Goal: Information Seeking & Learning: Learn about a topic

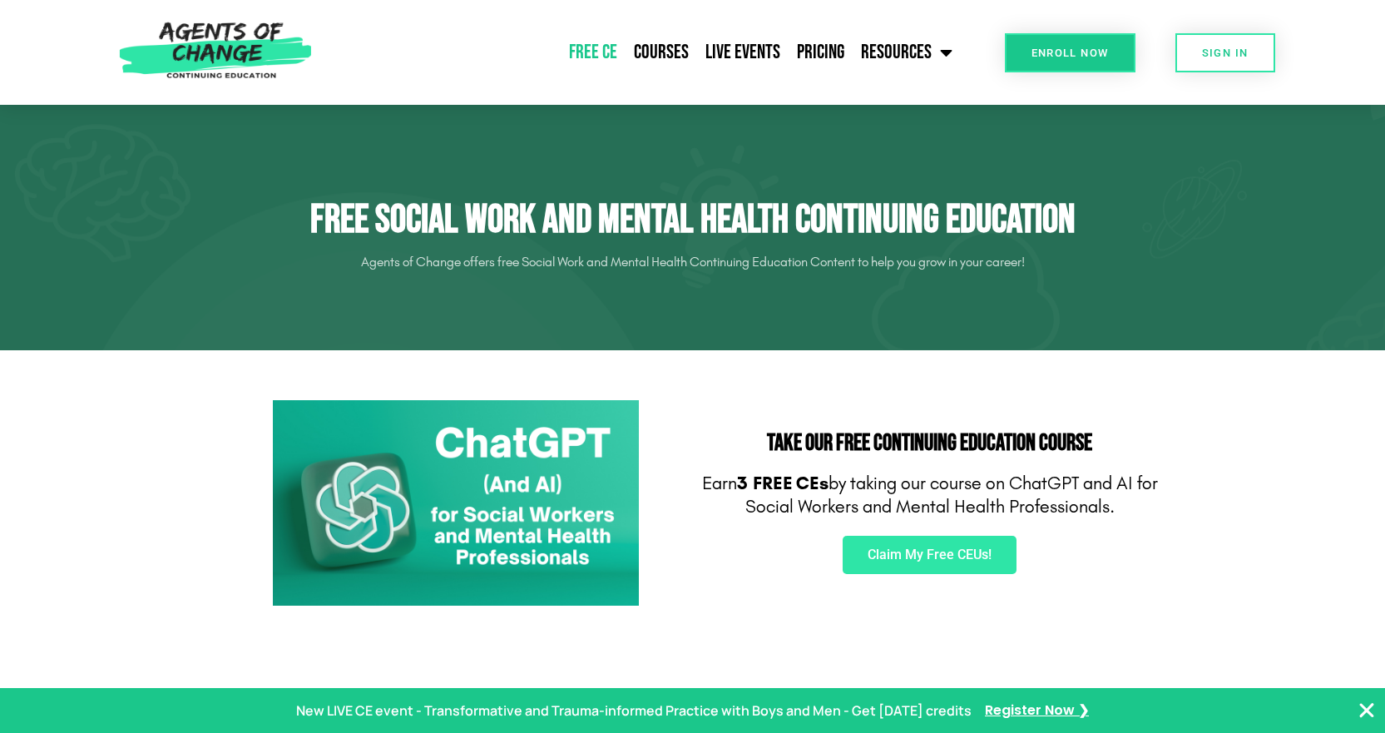
click at [213, 45] on img at bounding box center [216, 52] width 210 height 105
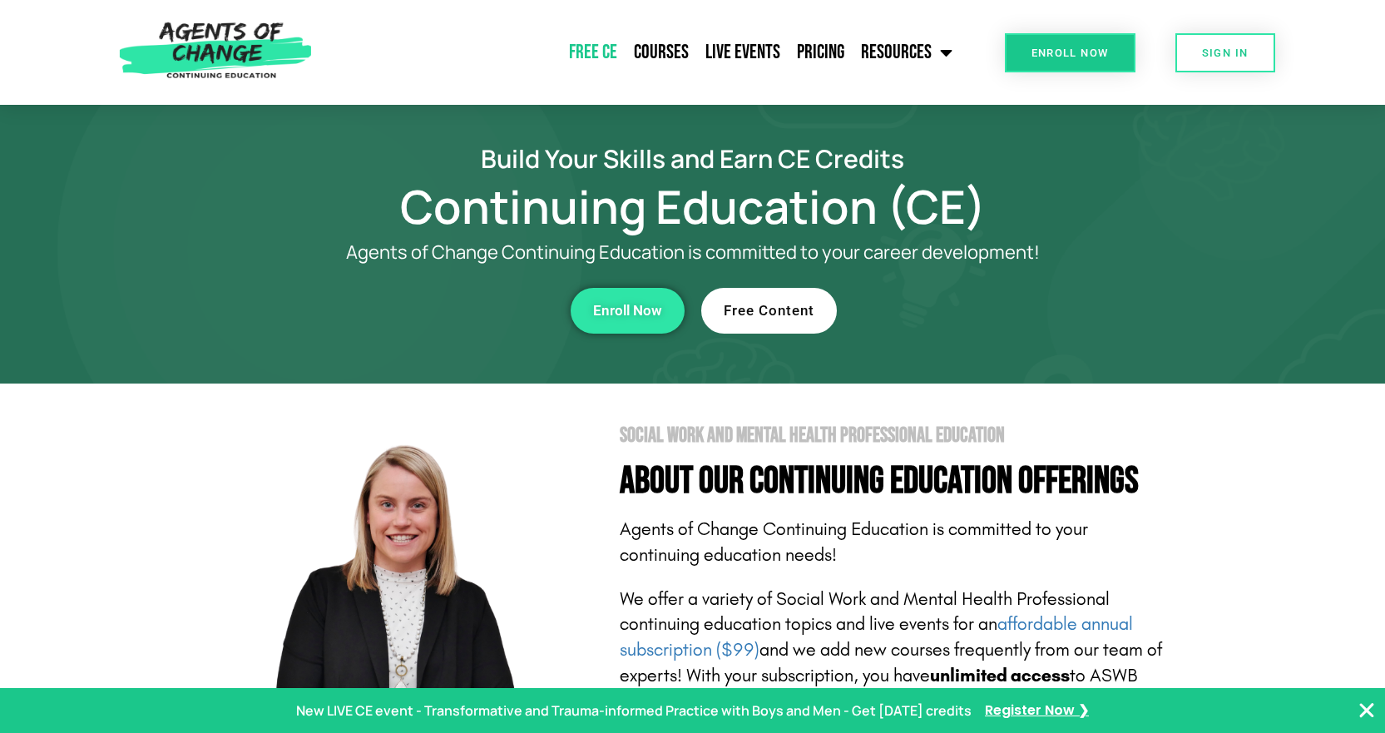
click at [593, 57] on link "Free CE" at bounding box center [593, 53] width 65 height 42
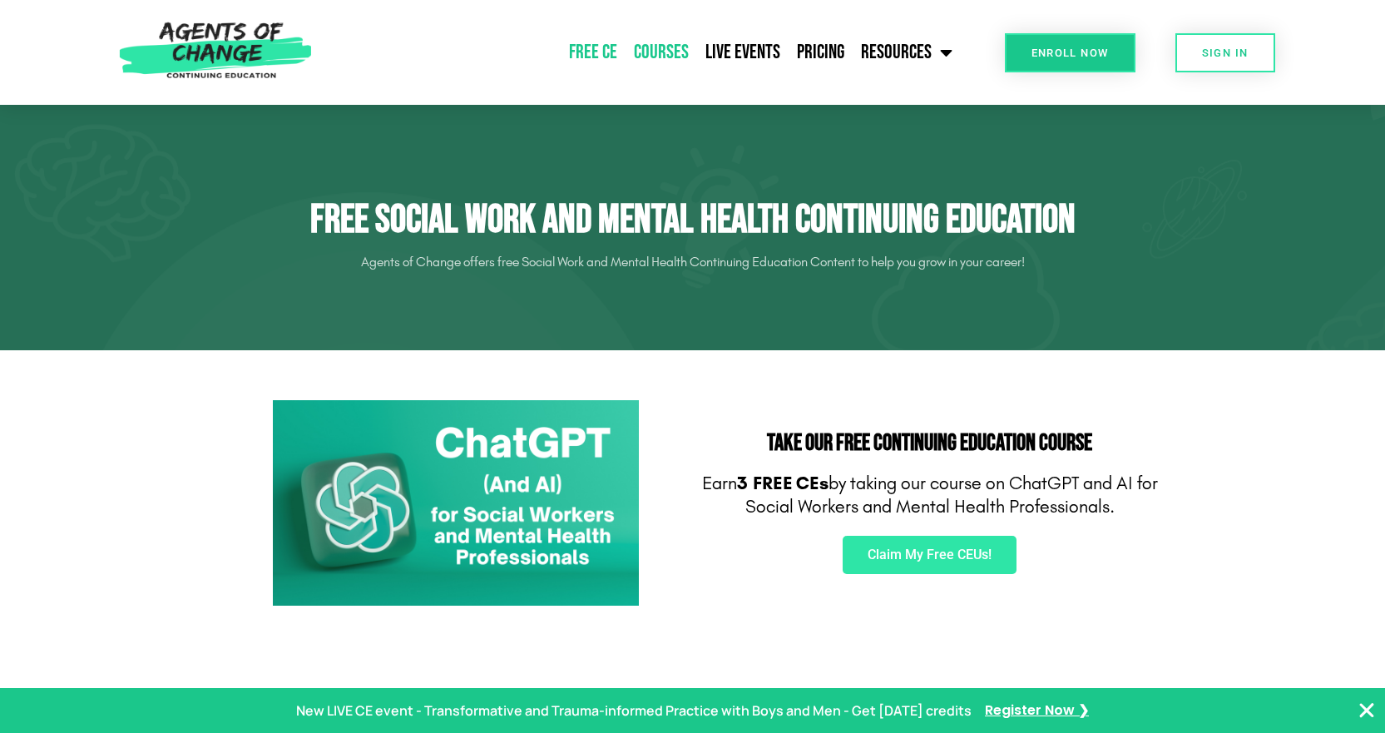
click at [666, 55] on link "Courses" at bounding box center [662, 53] width 72 height 42
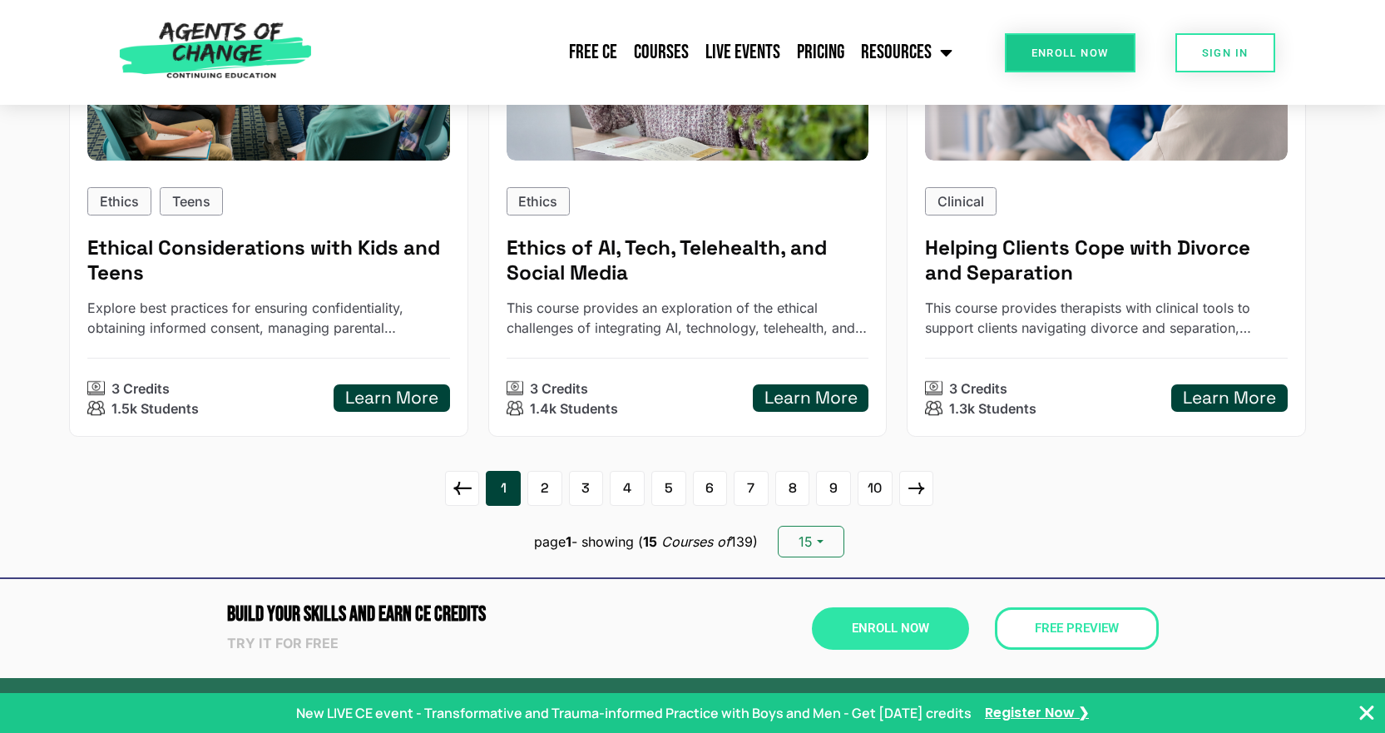
scroll to position [2496, 0]
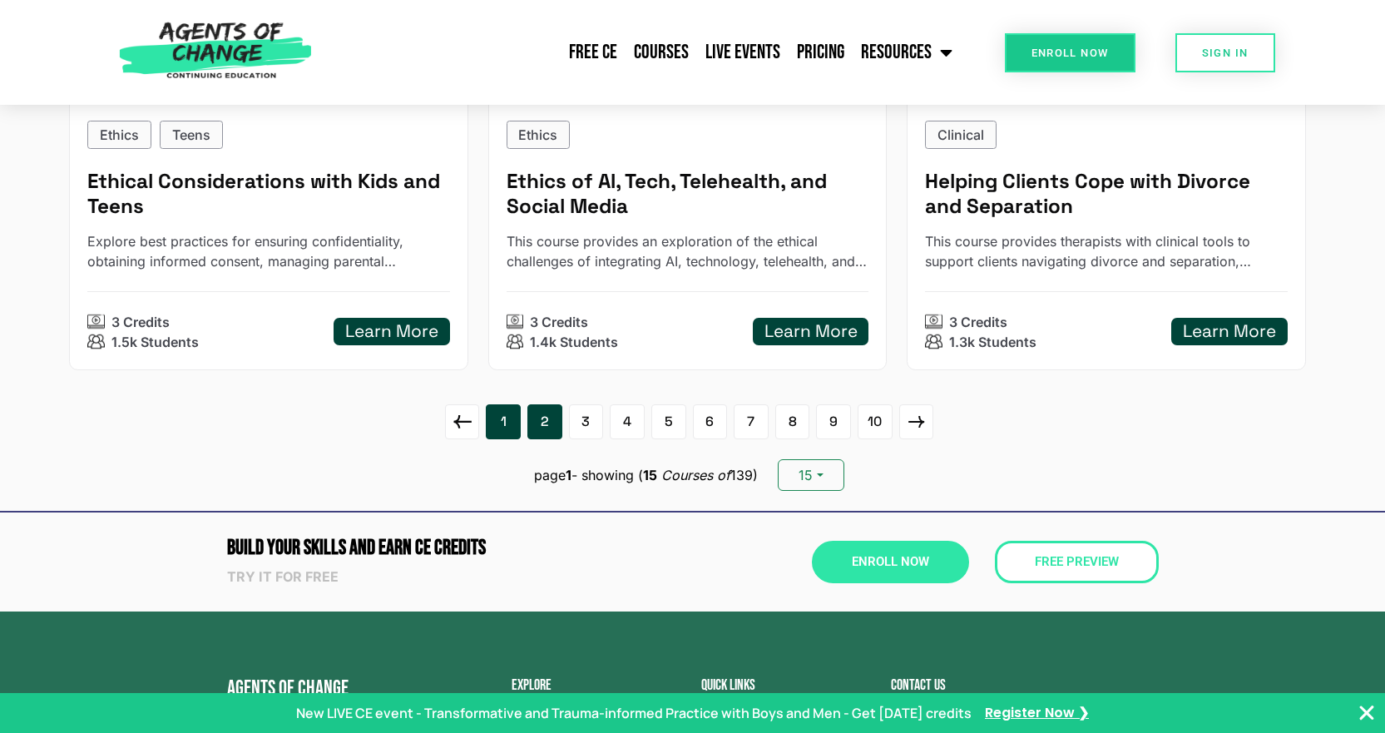
click at [551, 419] on link "2" at bounding box center [545, 421] width 35 height 35
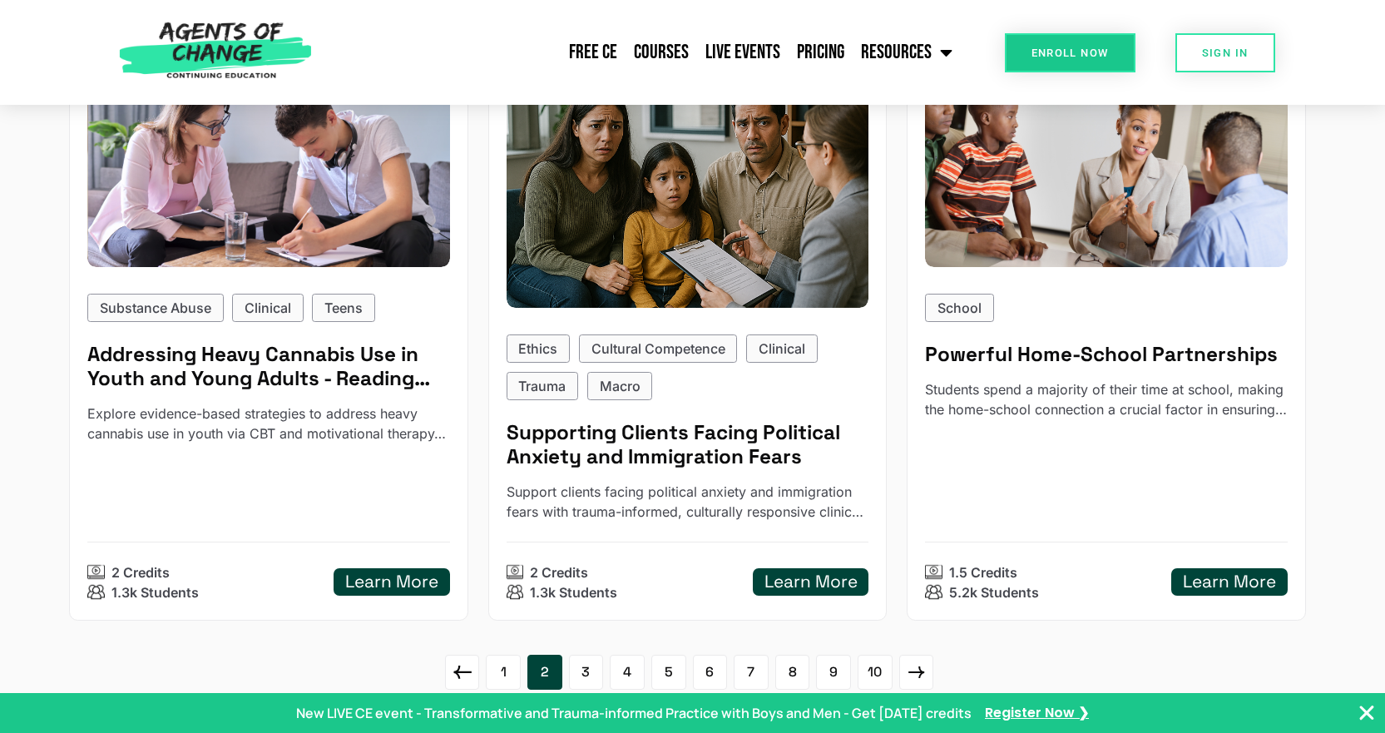
scroll to position [2413, 0]
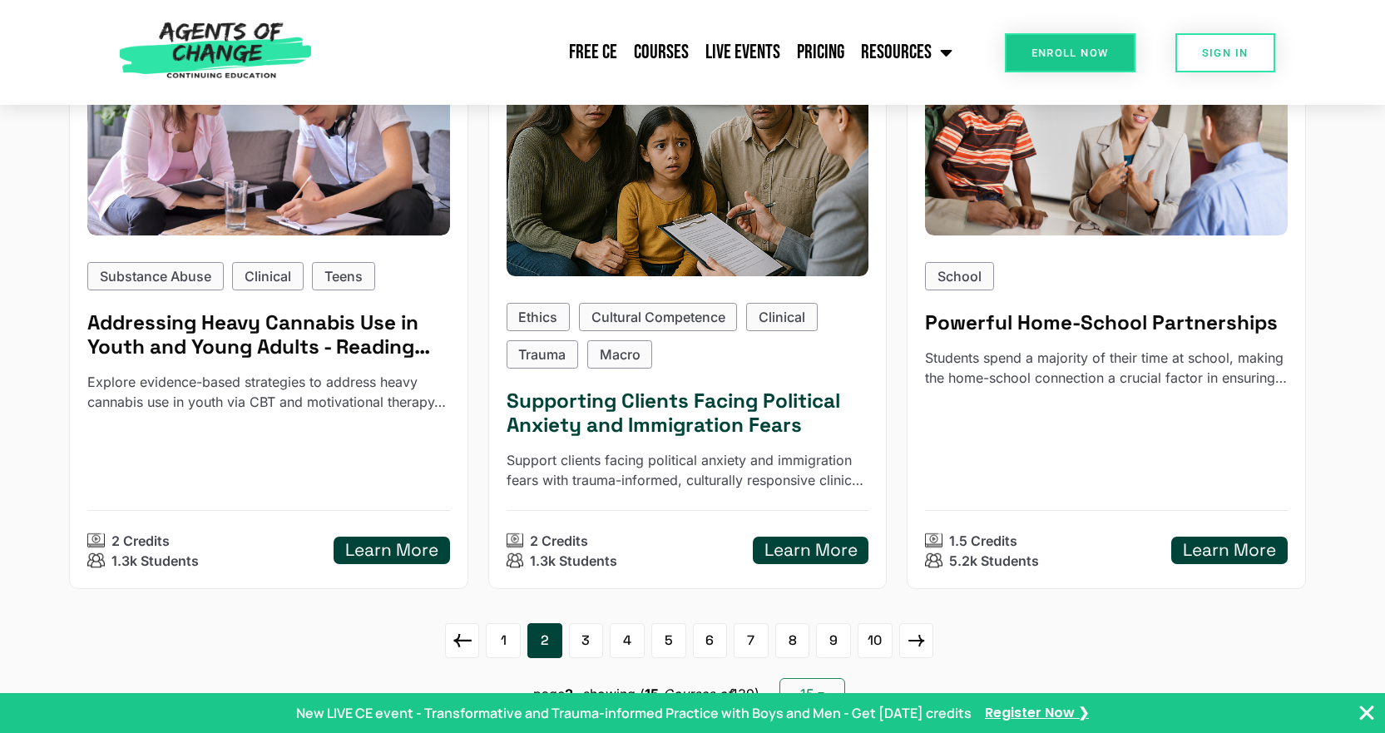
click at [656, 410] on h5 "Supporting Clients Facing Political Anxiety and Immigration Fears" at bounding box center [688, 413] width 363 height 48
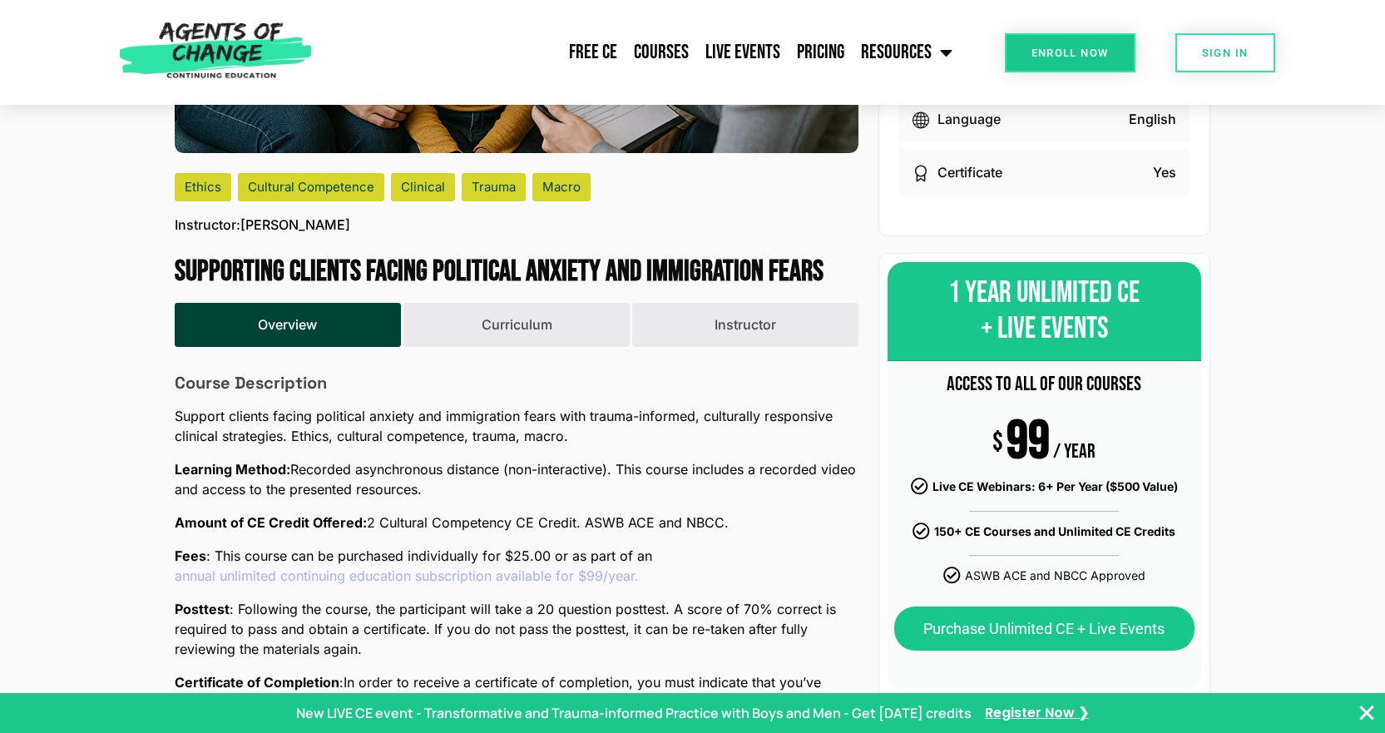
scroll to position [416, 0]
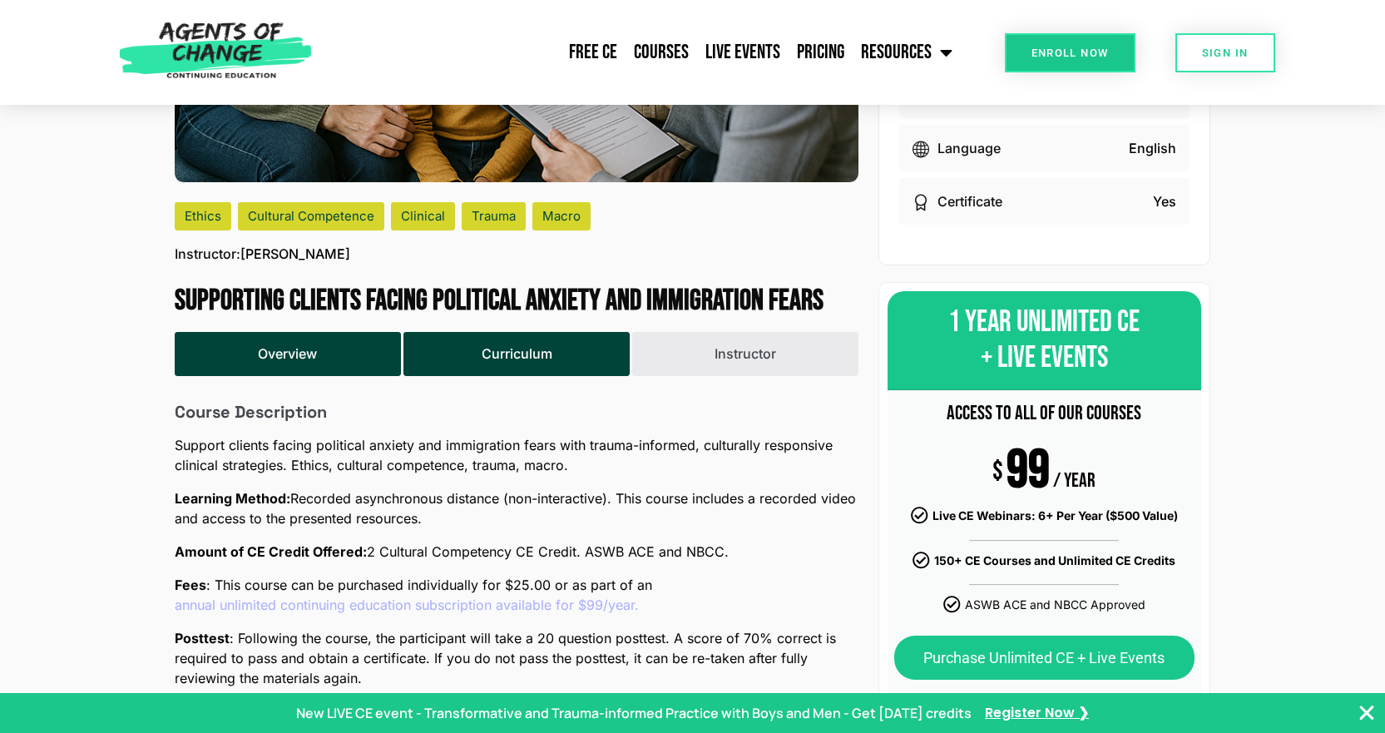
click at [498, 349] on button "Curriculum" at bounding box center [517, 354] width 226 height 44
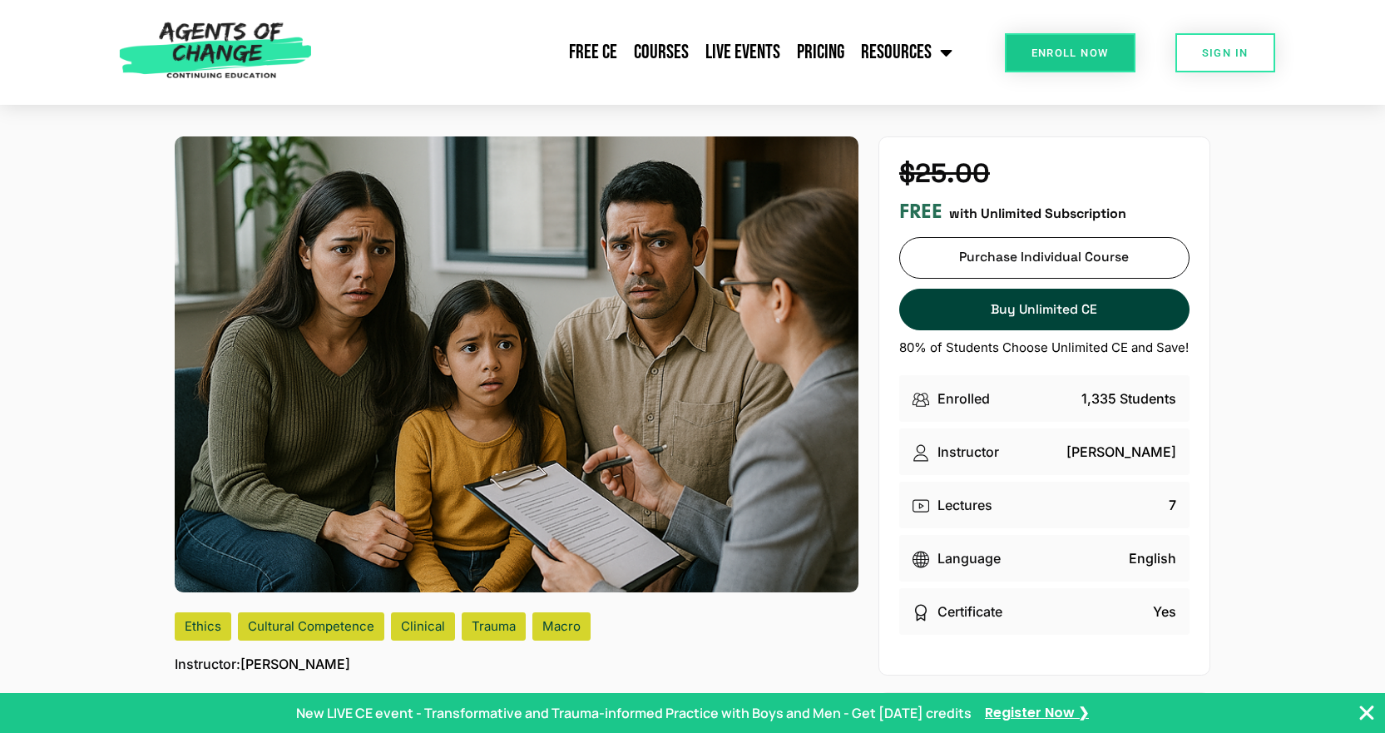
scroll to position [0, 0]
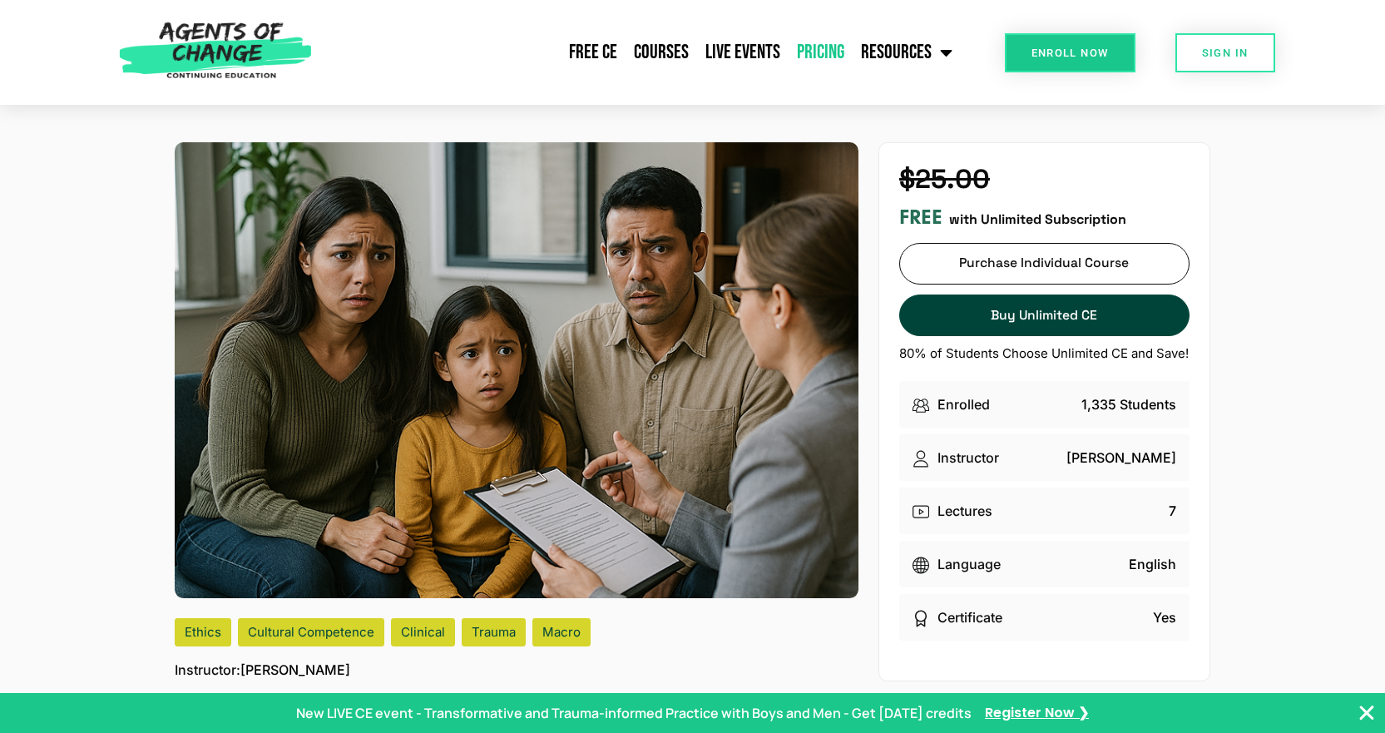
click at [817, 54] on link "Pricing" at bounding box center [821, 53] width 64 height 42
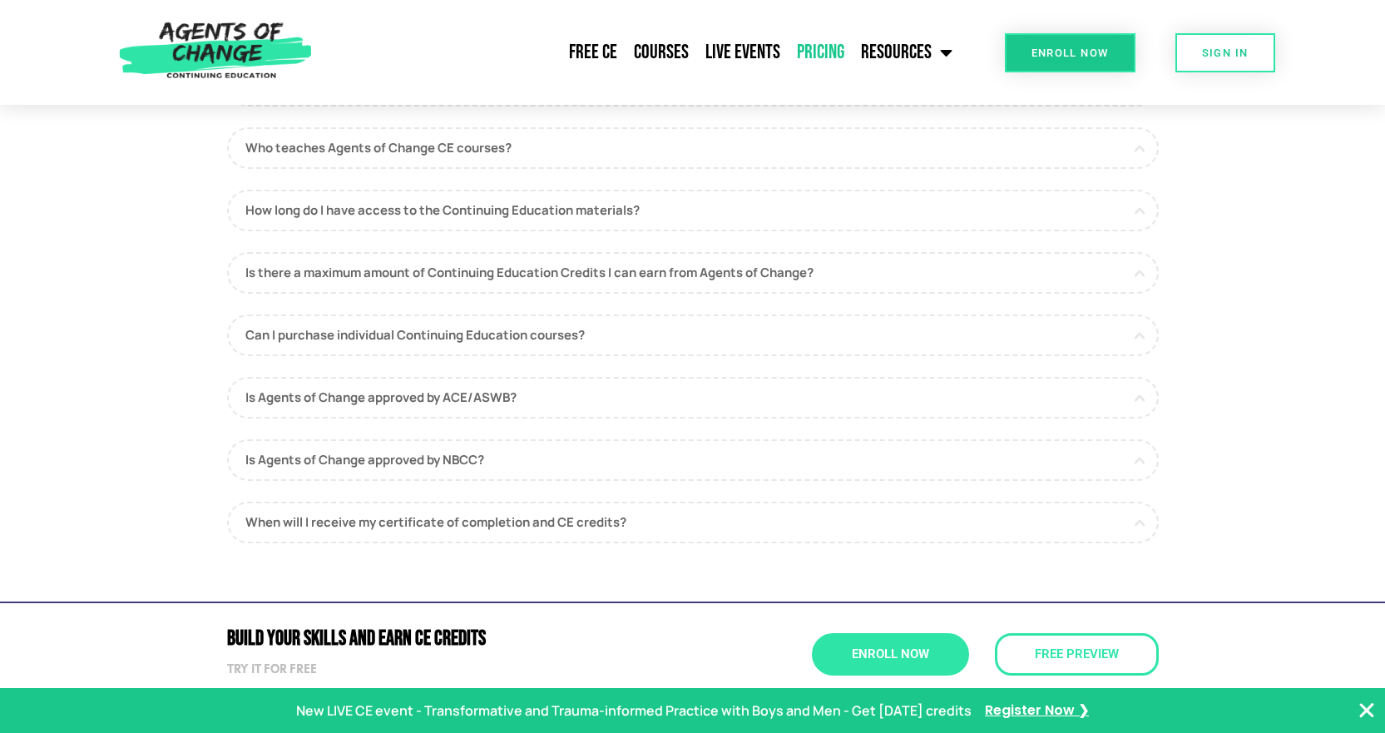
scroll to position [999, 0]
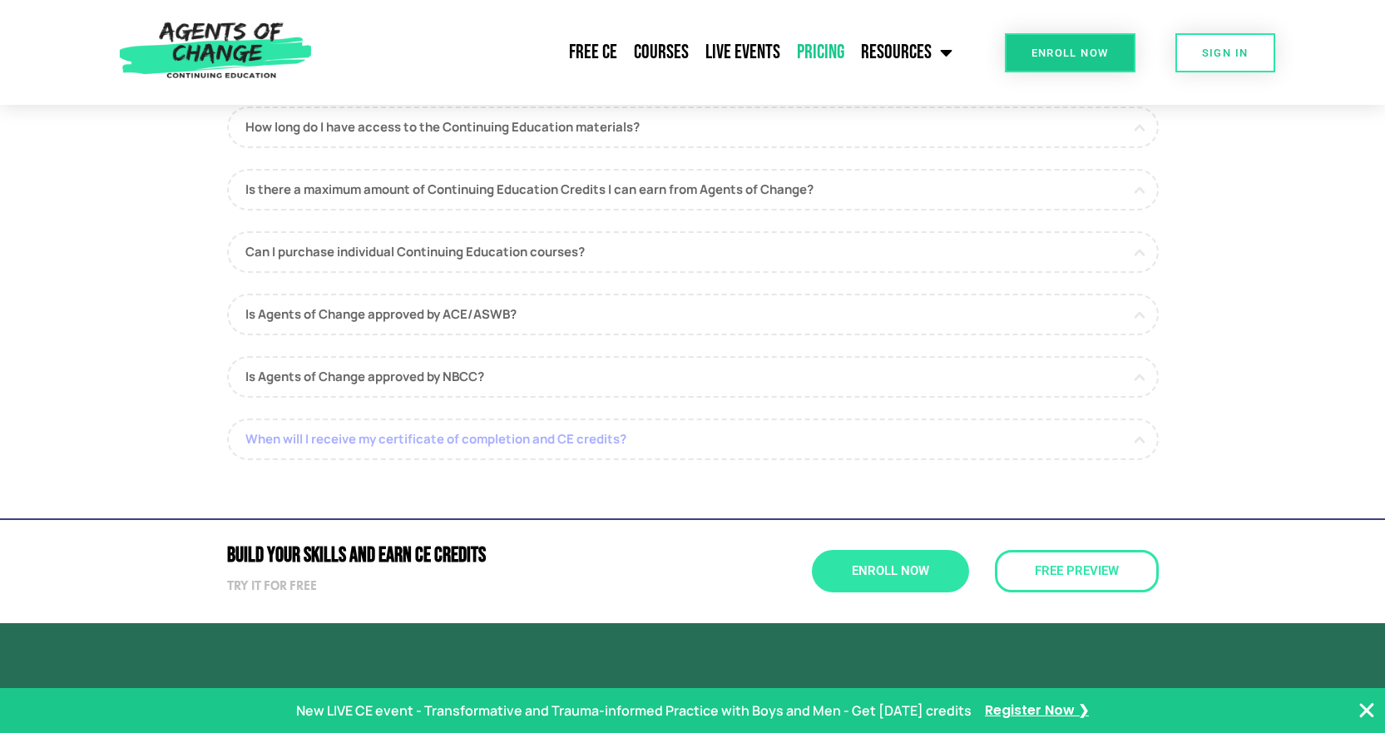
click at [533, 443] on link "When will I receive my certificate of completion and CE credits?" at bounding box center [693, 440] width 932 height 42
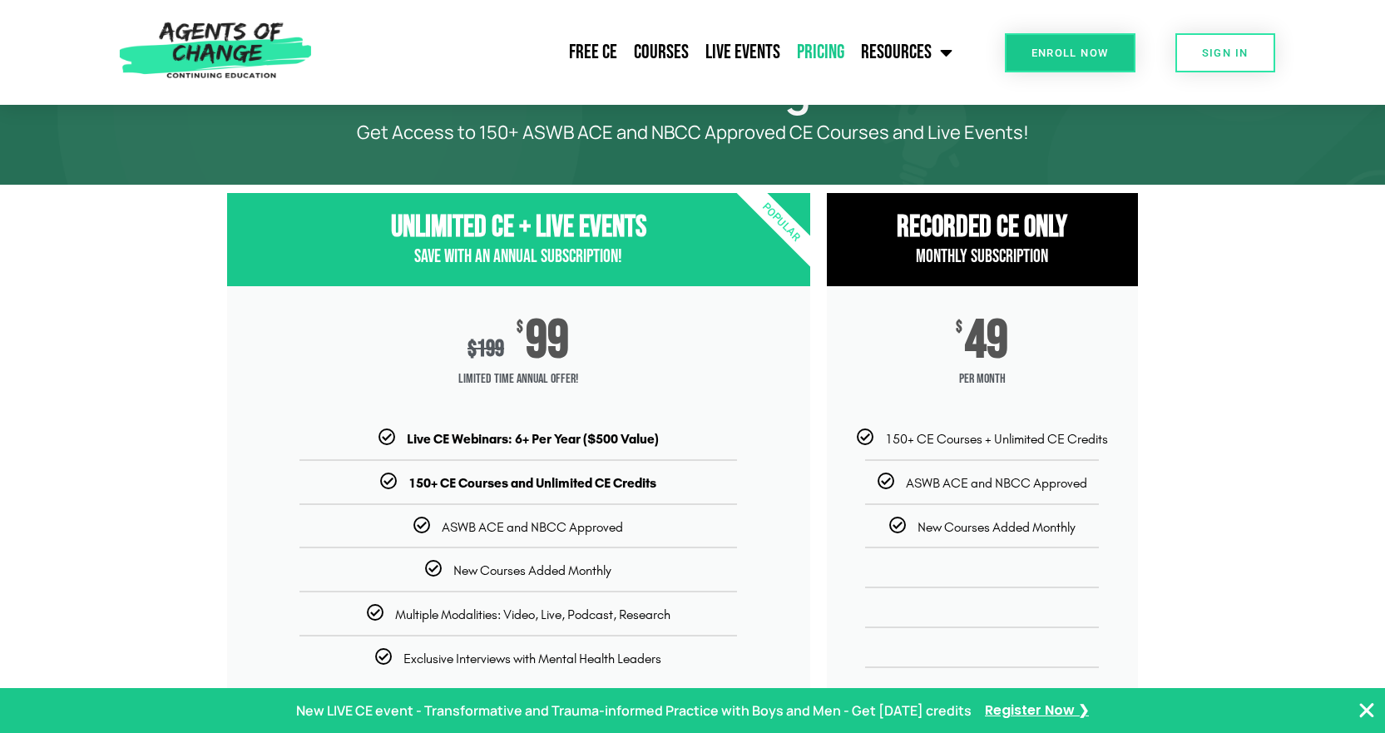
scroll to position [0, 0]
